Goal: Task Accomplishment & Management: Use online tool/utility

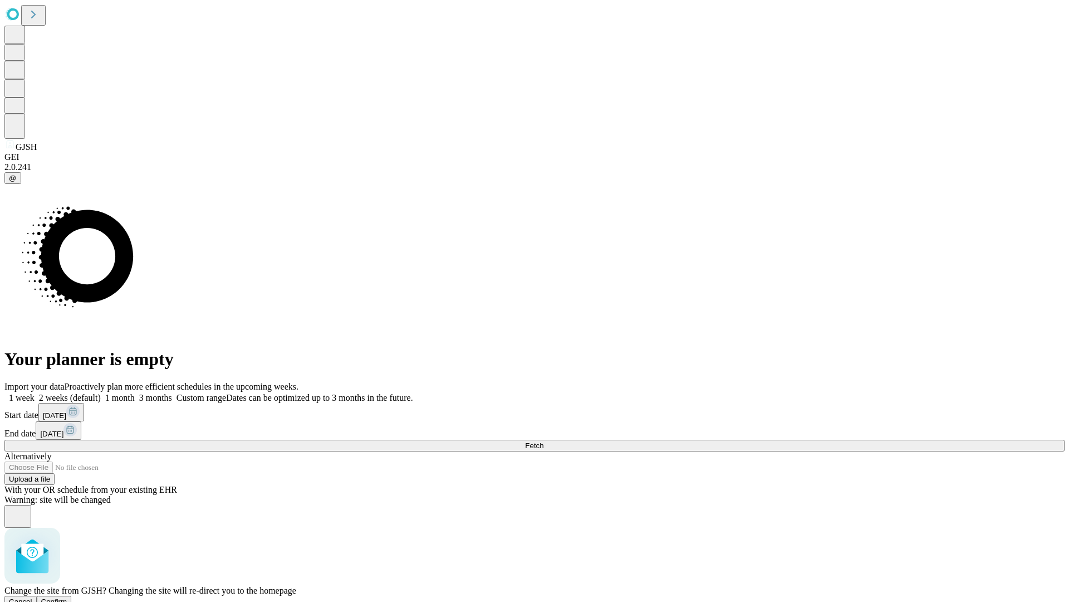
click at [67, 597] on span "Confirm" at bounding box center [54, 601] width 26 height 8
click at [35, 393] on label "1 week" at bounding box center [19, 397] width 30 height 9
click at [544, 441] on span "Fetch" at bounding box center [534, 445] width 18 height 8
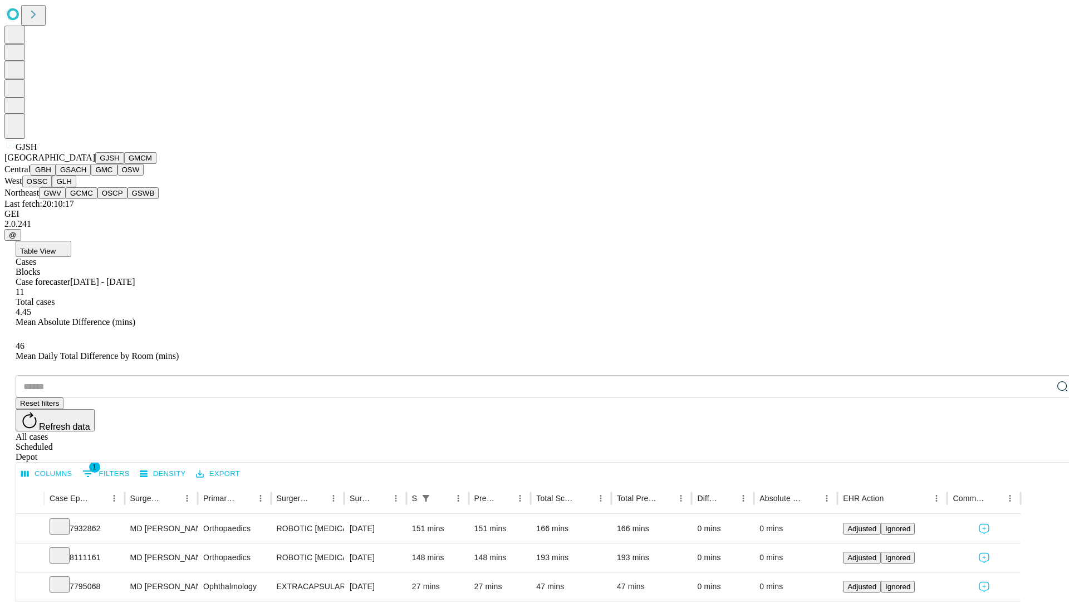
click at [124, 164] on button "GMCM" at bounding box center [140, 158] width 32 height 12
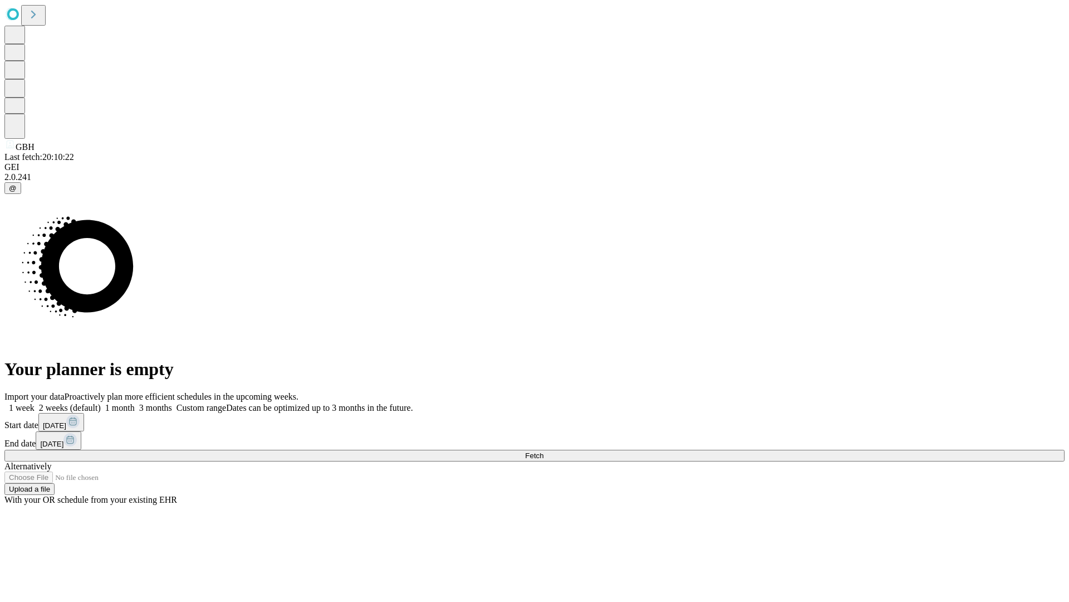
click at [35, 403] on label "1 week" at bounding box center [19, 407] width 30 height 9
click at [544, 451] on span "Fetch" at bounding box center [534, 455] width 18 height 8
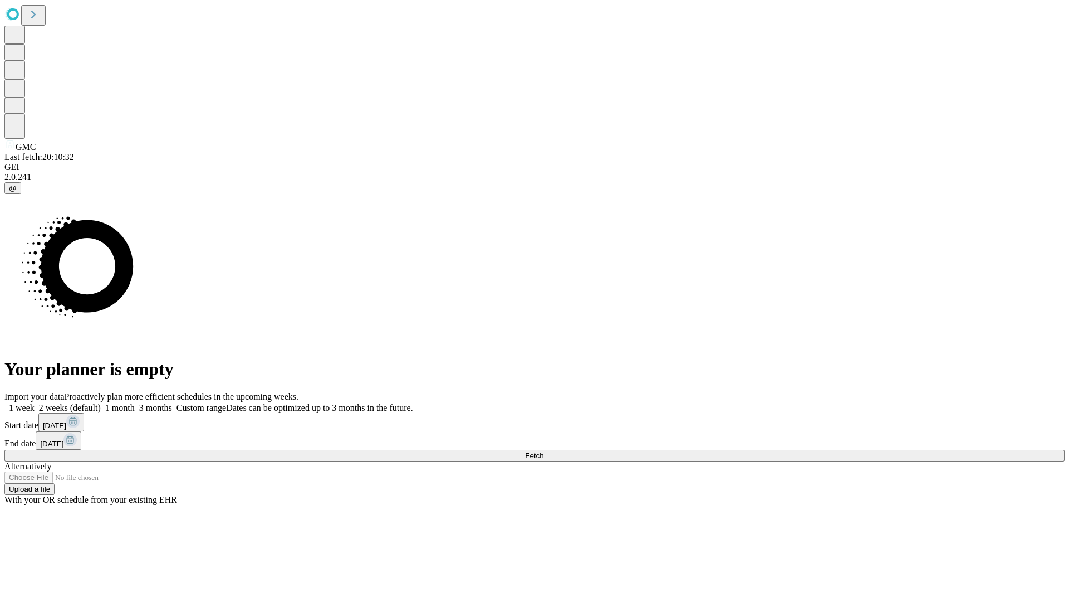
click at [35, 403] on label "1 week" at bounding box center [19, 407] width 30 height 9
click at [544, 451] on span "Fetch" at bounding box center [534, 455] width 18 height 8
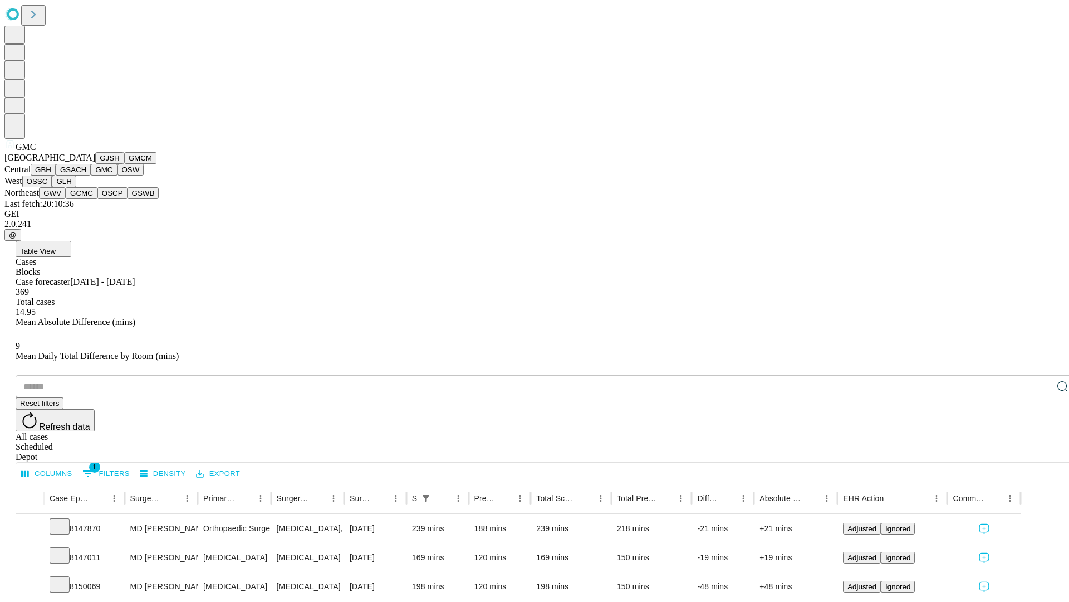
click at [118, 175] on button "OSW" at bounding box center [131, 170] width 27 height 12
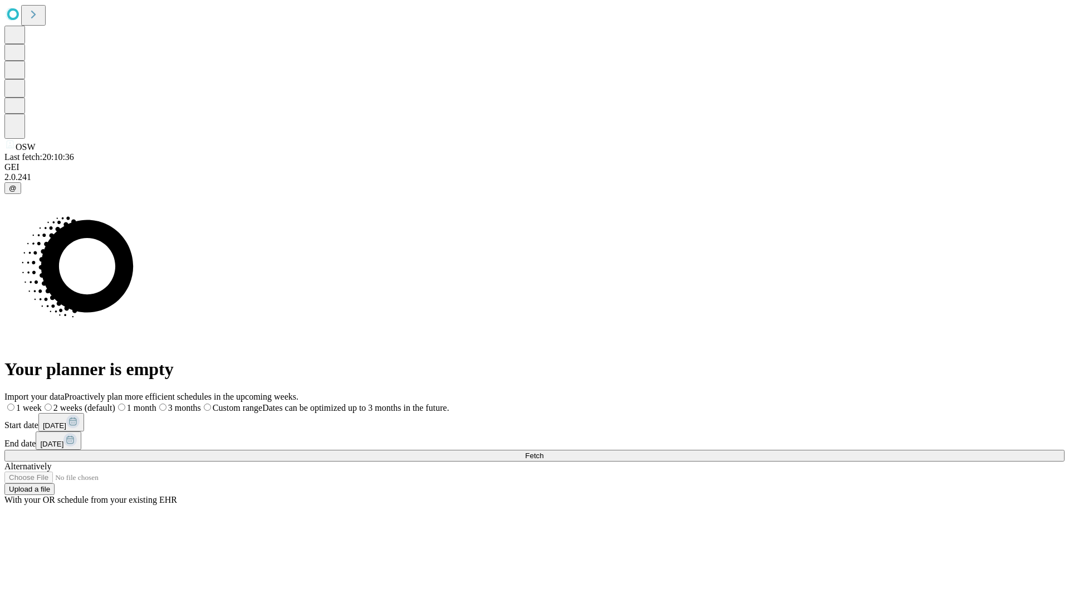
click at [42, 403] on label "1 week" at bounding box center [22, 407] width 37 height 9
click at [544, 451] on span "Fetch" at bounding box center [534, 455] width 18 height 8
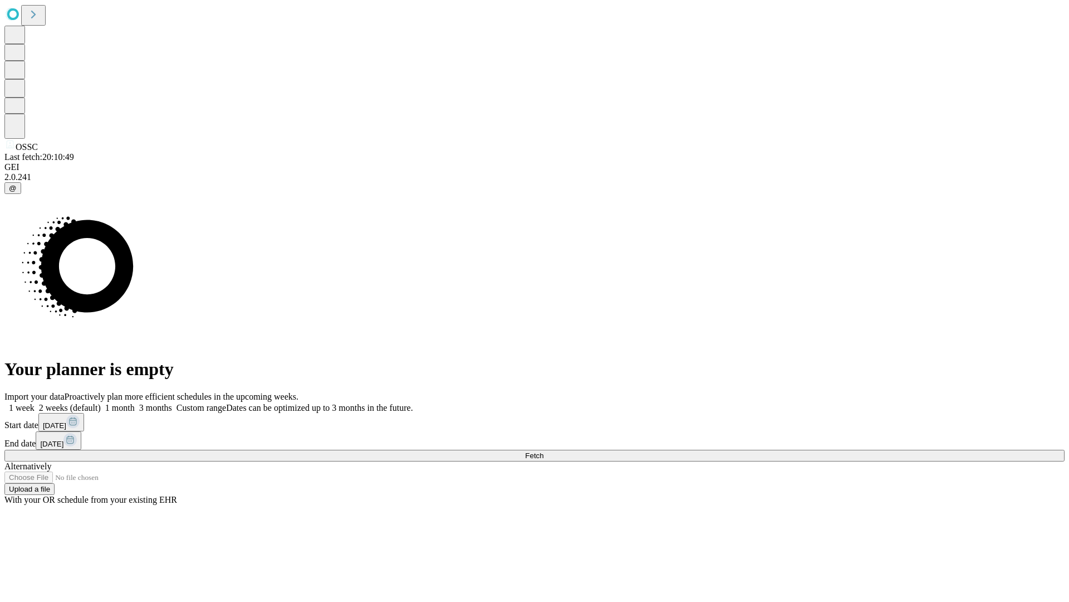
click at [35, 403] on label "1 week" at bounding box center [19, 407] width 30 height 9
click at [544, 451] on span "Fetch" at bounding box center [534, 455] width 18 height 8
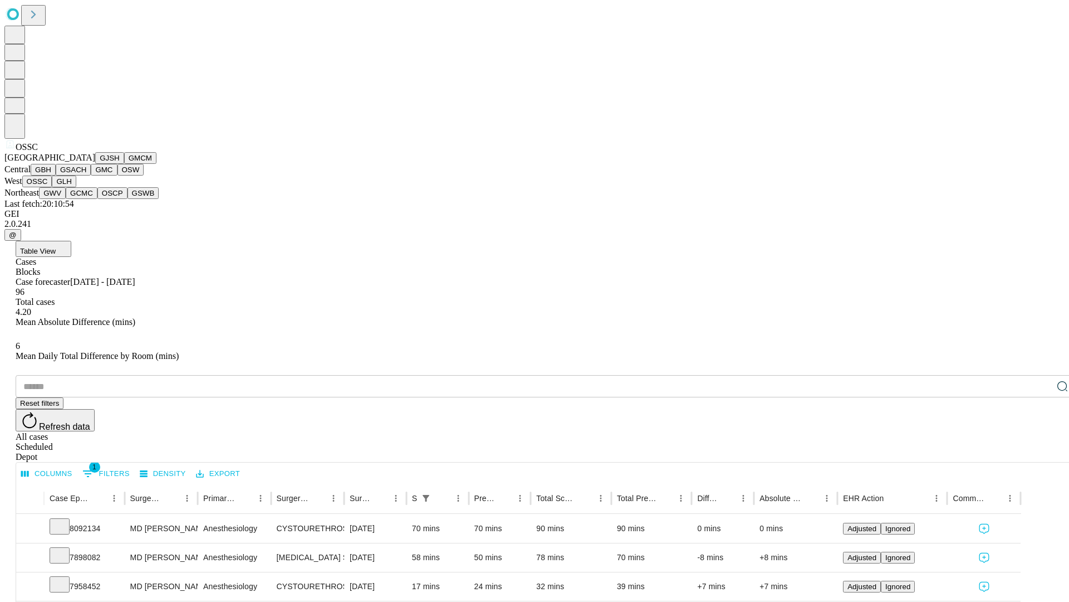
click at [76, 187] on button "GLH" at bounding box center [64, 181] width 24 height 12
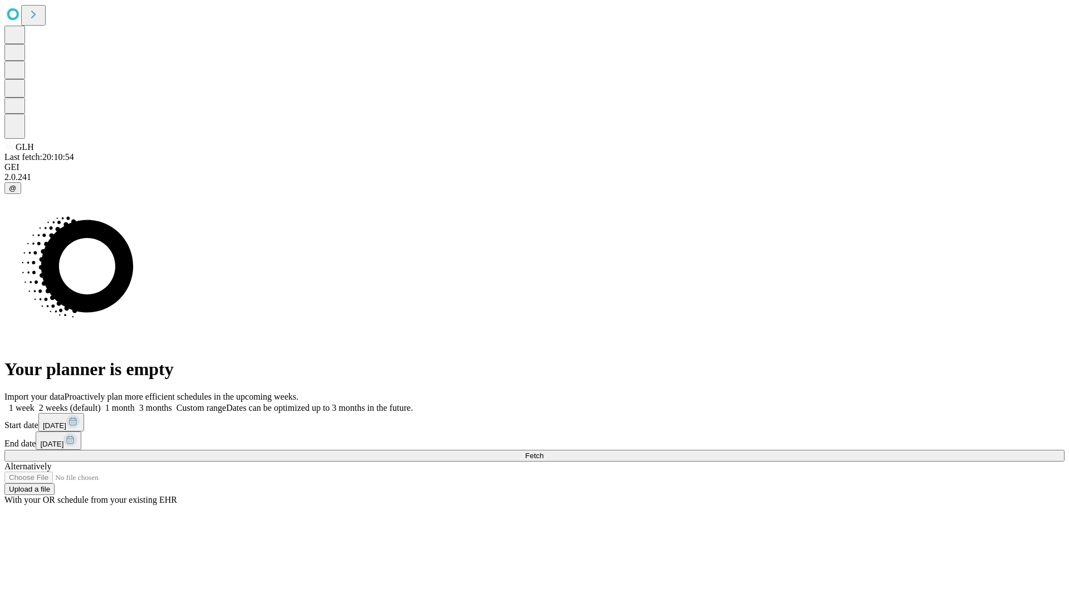
click at [35, 403] on label "1 week" at bounding box center [19, 407] width 30 height 9
click at [544, 451] on span "Fetch" at bounding box center [534, 455] width 18 height 8
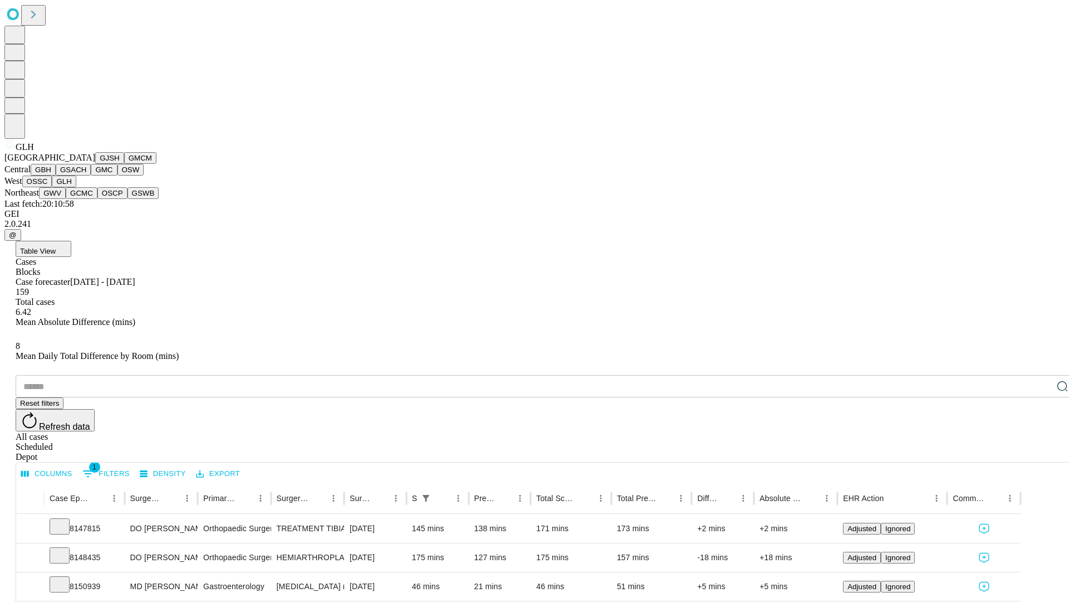
click at [66, 199] on button "GWV" at bounding box center [52, 193] width 27 height 12
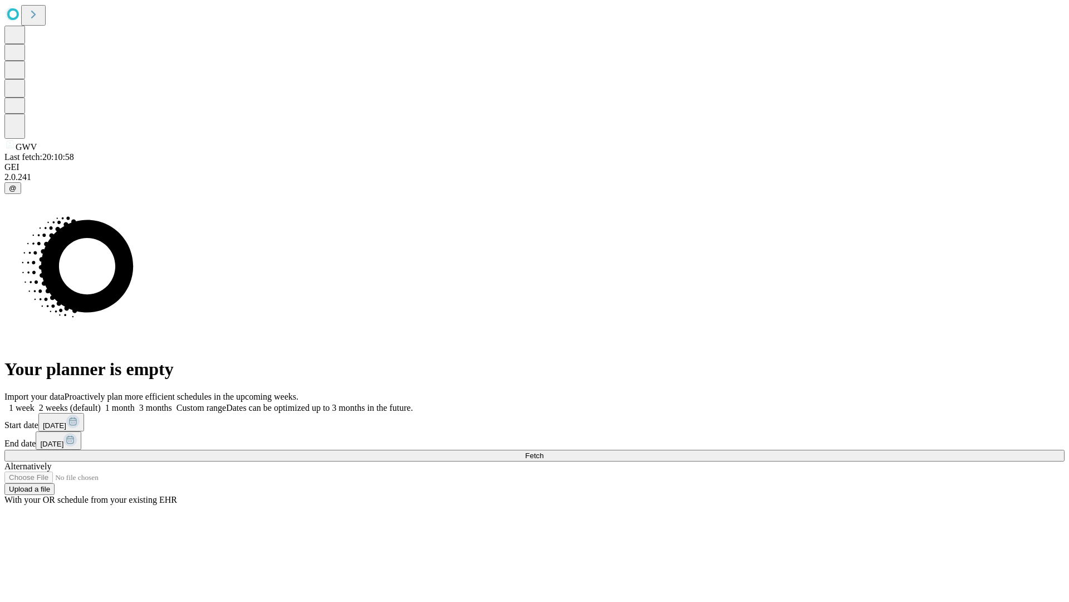
click at [35, 403] on label "1 week" at bounding box center [19, 407] width 30 height 9
click at [544, 451] on span "Fetch" at bounding box center [534, 455] width 18 height 8
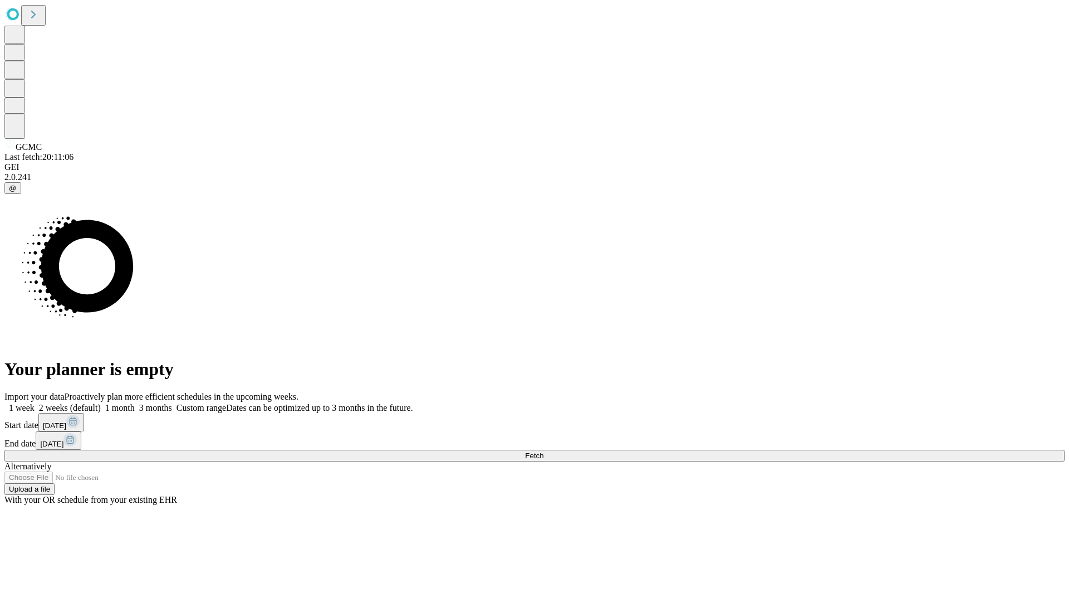
click at [35, 403] on label "1 week" at bounding box center [19, 407] width 30 height 9
click at [544, 451] on span "Fetch" at bounding box center [534, 455] width 18 height 8
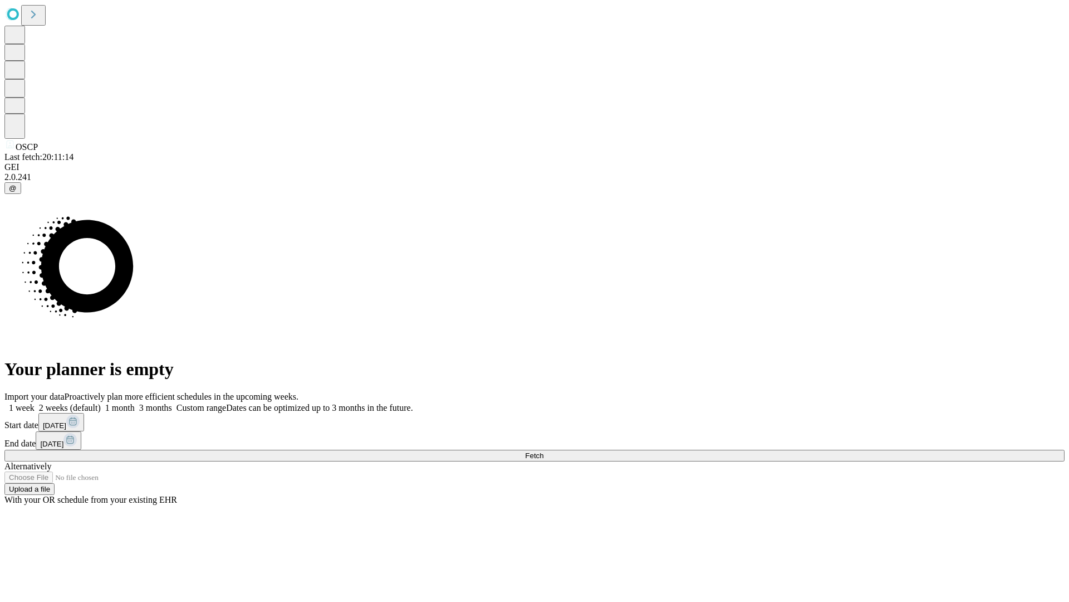
click at [35, 403] on label "1 week" at bounding box center [19, 407] width 30 height 9
click at [544, 451] on span "Fetch" at bounding box center [534, 455] width 18 height 8
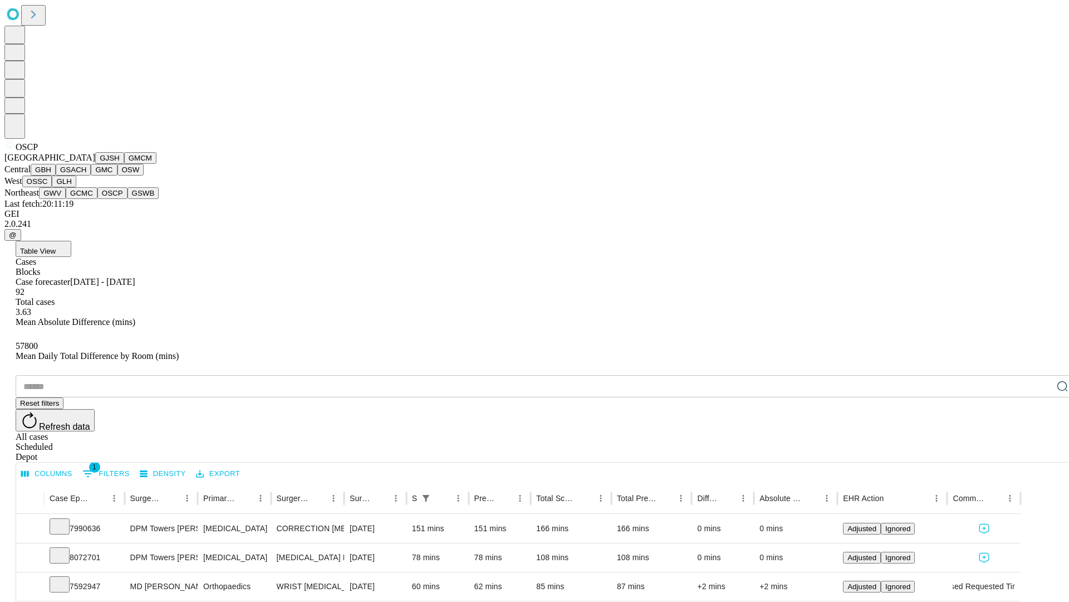
click at [128, 199] on button "GSWB" at bounding box center [144, 193] width 32 height 12
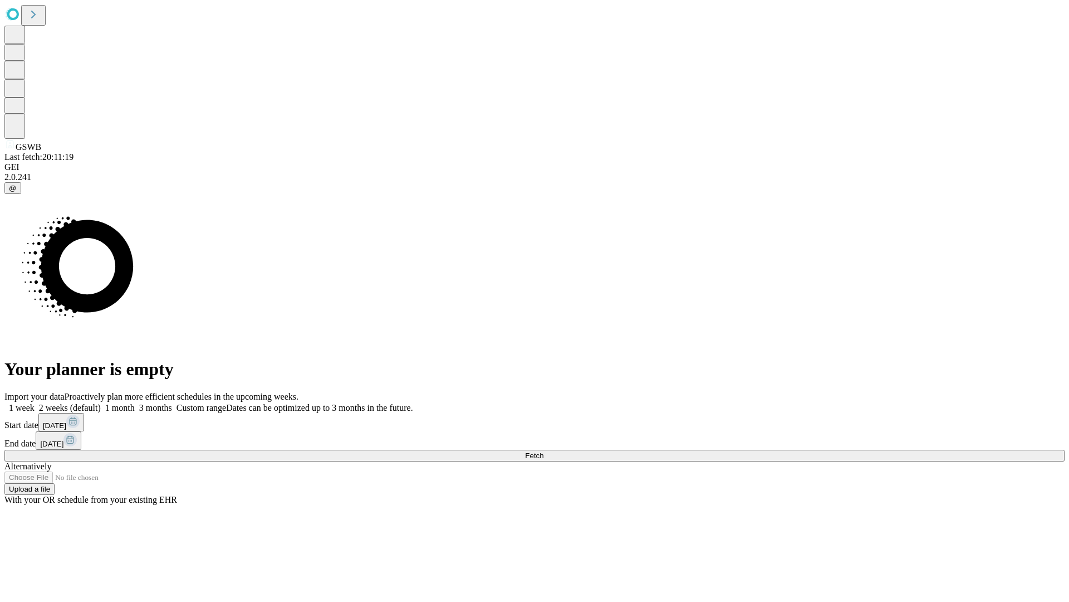
click at [35, 403] on label "1 week" at bounding box center [19, 407] width 30 height 9
click at [544, 451] on span "Fetch" at bounding box center [534, 455] width 18 height 8
